Goal: Find specific page/section: Find specific page/section

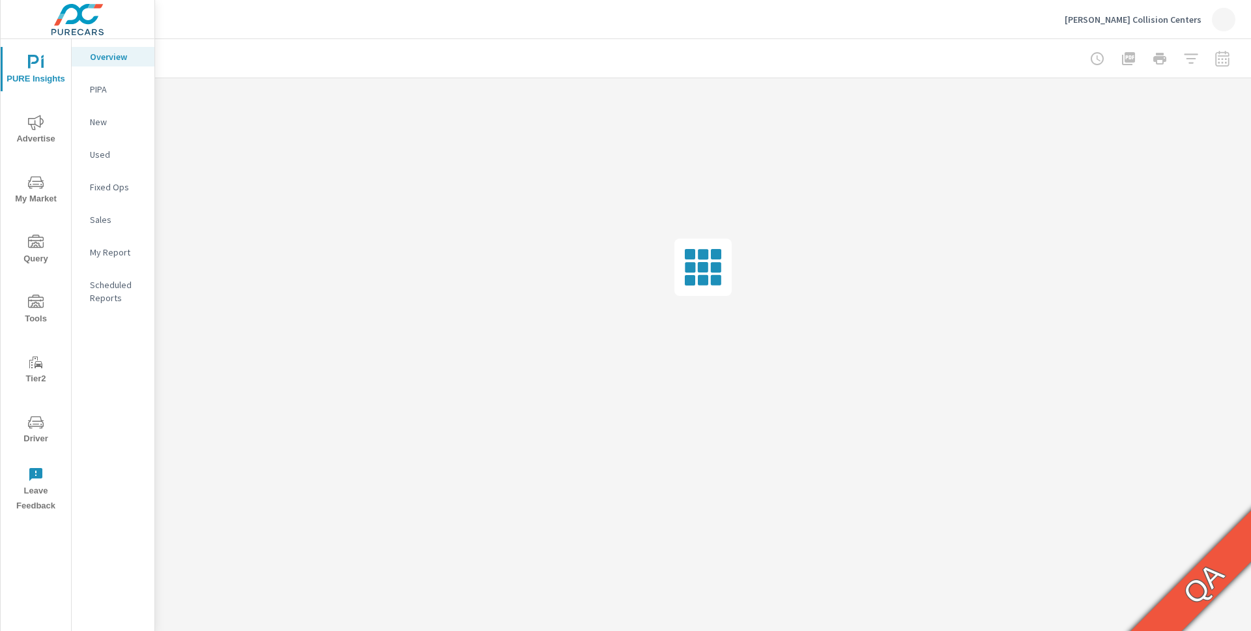
click at [53, 429] on span "Driver" at bounding box center [36, 431] width 63 height 32
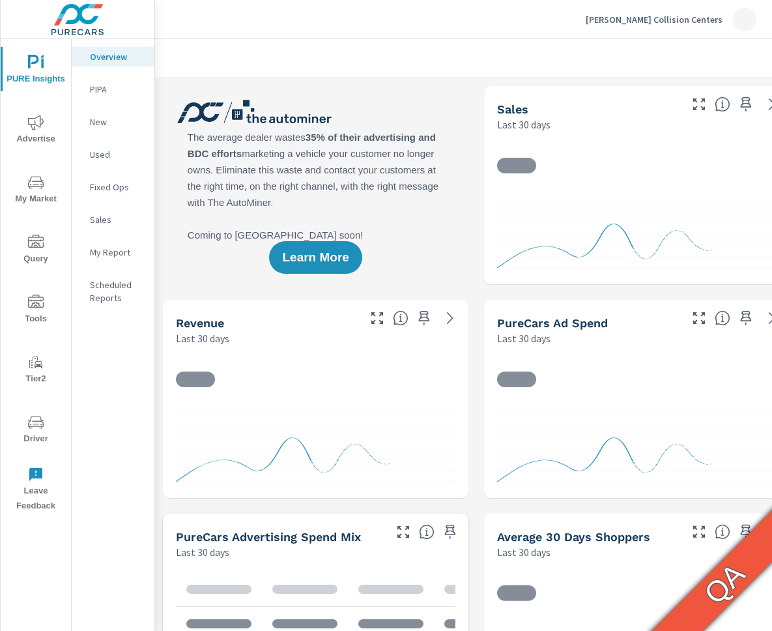
click at [37, 429] on icon "nav menu" at bounding box center [36, 423] width 16 height 16
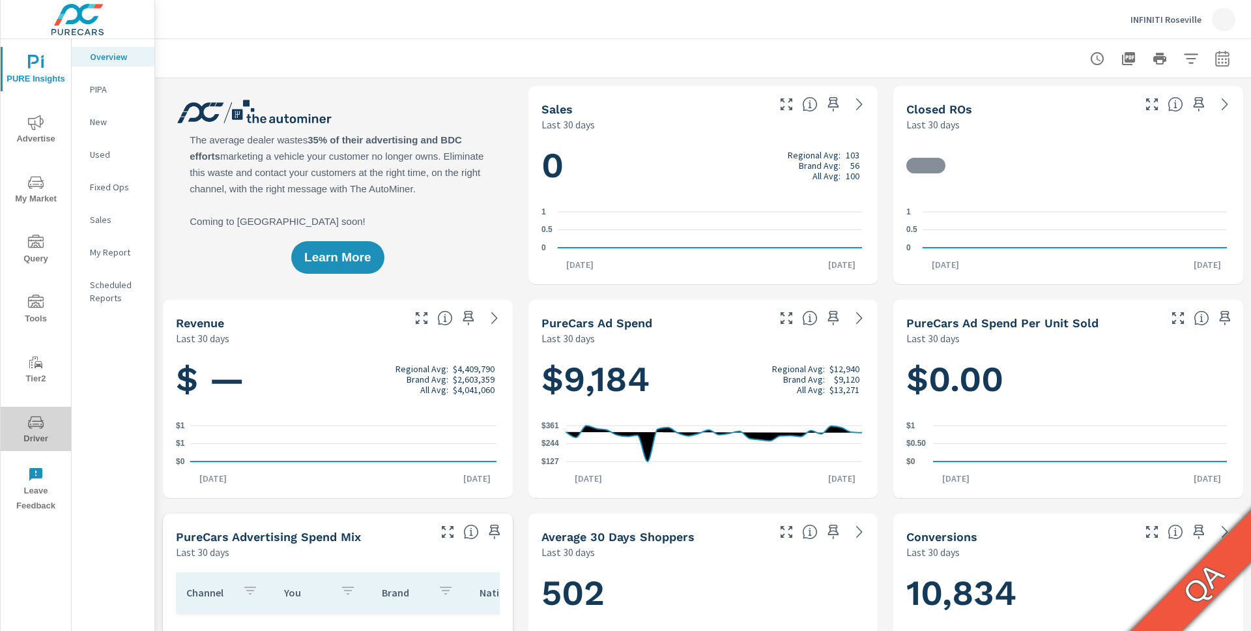
click at [46, 420] on span "Driver" at bounding box center [36, 431] width 63 height 32
